Goal: Communication & Community: Share content

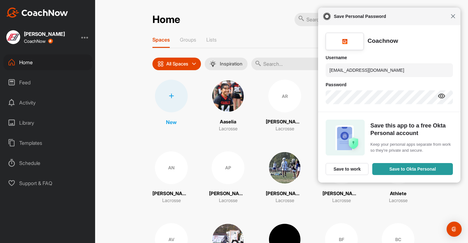
click at [453, 18] on span "Close" at bounding box center [453, 16] width 5 height 5
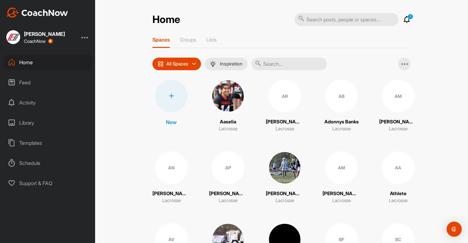
click at [290, 65] on input "text" at bounding box center [290, 64] width 76 height 13
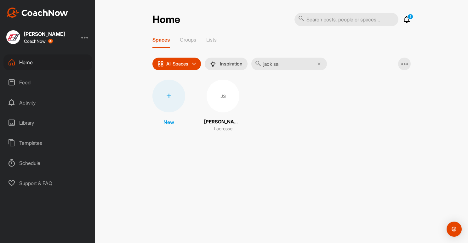
type input "jack sa"
click at [224, 93] on div "JS" at bounding box center [223, 96] width 33 height 33
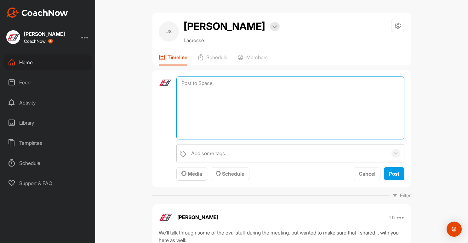
click at [216, 83] on textarea at bounding box center [291, 108] width 228 height 63
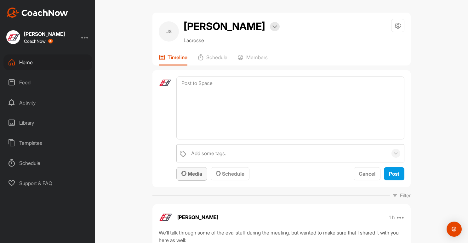
click at [193, 172] on span "Media" at bounding box center [192, 174] width 21 height 6
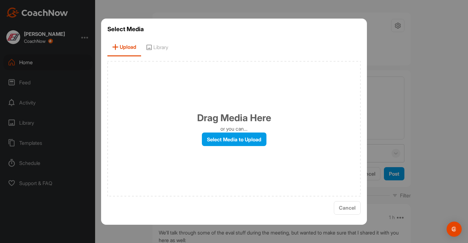
click at [121, 48] on span "Upload" at bounding box center [124, 47] width 34 height 18
click at [126, 47] on span "Upload" at bounding box center [124, 47] width 34 height 18
click at [234, 138] on label "Select Media to Upload" at bounding box center [234, 140] width 65 height 14
click at [0, 0] on input "Select Media to Upload" at bounding box center [0, 0] width 0 height 0
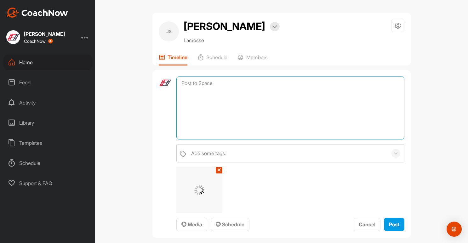
click at [214, 97] on textarea at bounding box center [291, 108] width 228 height 63
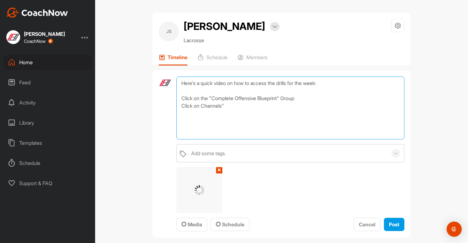
click at [200, 107] on textarea "Here's a quick video on how to access the drills for the week: Click on the "Co…" at bounding box center [291, 108] width 228 height 63
click at [232, 106] on textarea "Here's a quick video on how to access the drills for the week: Click on the "Co…" at bounding box center [291, 108] width 228 height 63
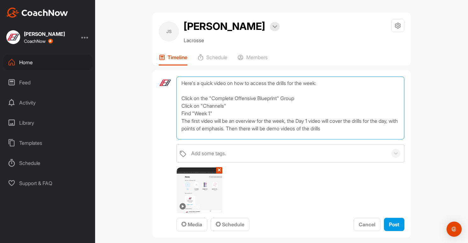
scroll to position [8, 0]
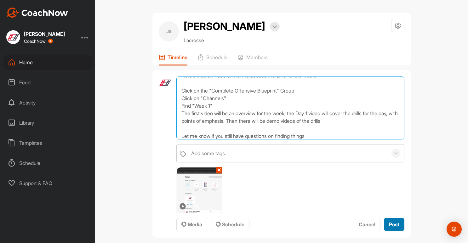
type textarea "Here's a quick video on how to access the drills for the week: Click on the "Co…"
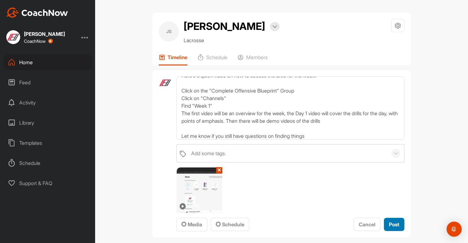
click at [395, 227] on span "Post" at bounding box center [394, 225] width 10 height 6
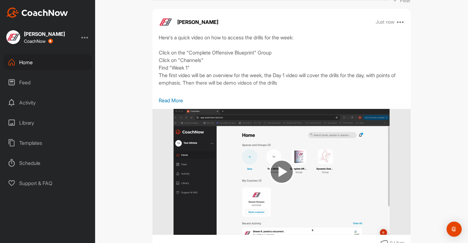
scroll to position [0, 0]
